Goal: Information Seeking & Learning: Find specific fact

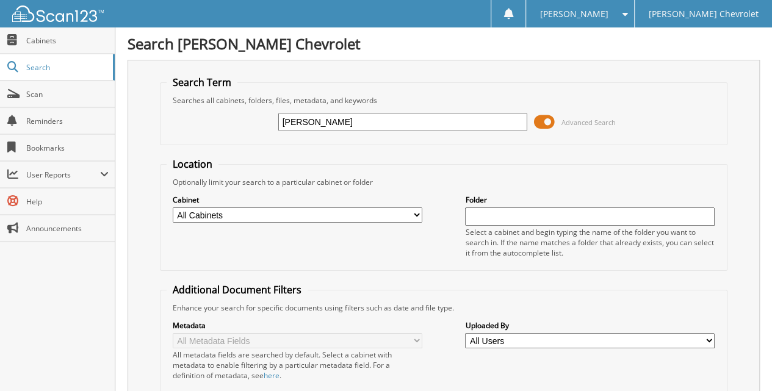
type input "[PERSON_NAME]"
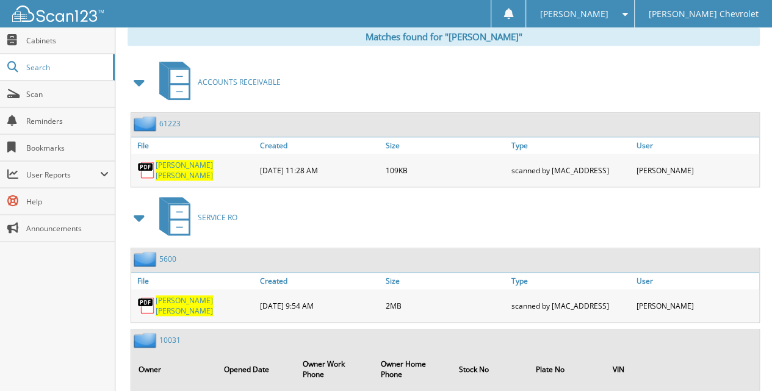
scroll to position [528, 0]
click at [173, 254] on link "5600" at bounding box center [167, 259] width 17 height 10
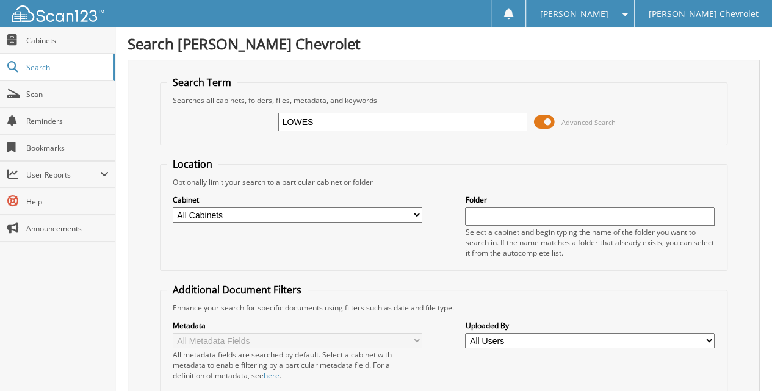
type input "LOWES"
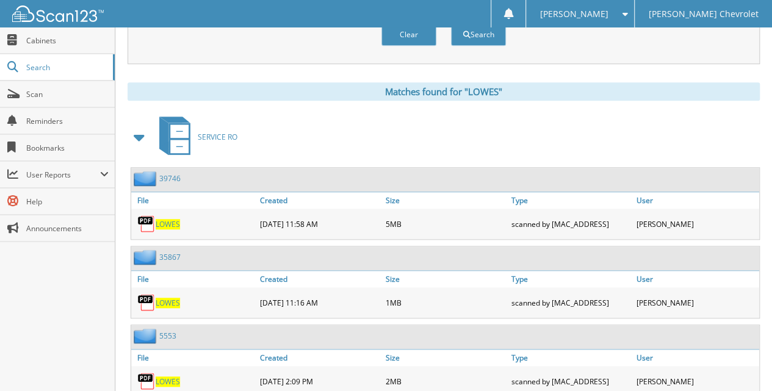
scroll to position [498, 0]
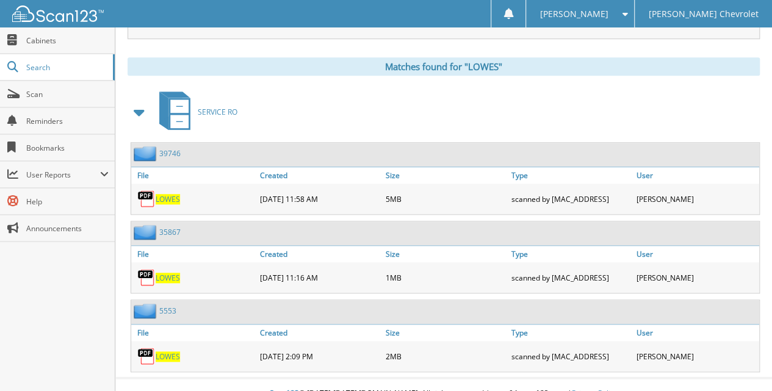
click at [174, 306] on link "5553" at bounding box center [167, 311] width 17 height 10
